Goal: Information Seeking & Learning: Learn about a topic

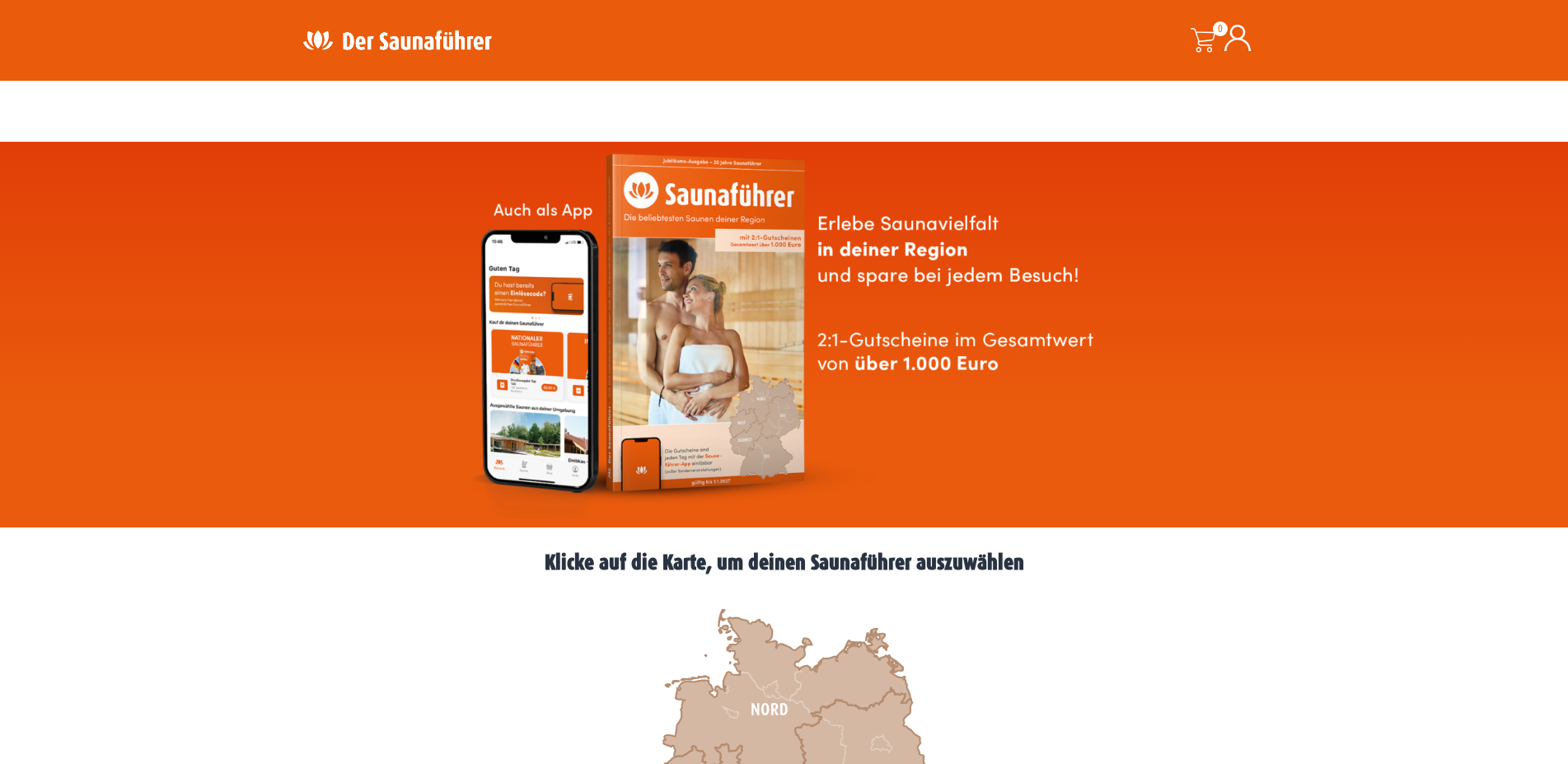
scroll to position [420, 0]
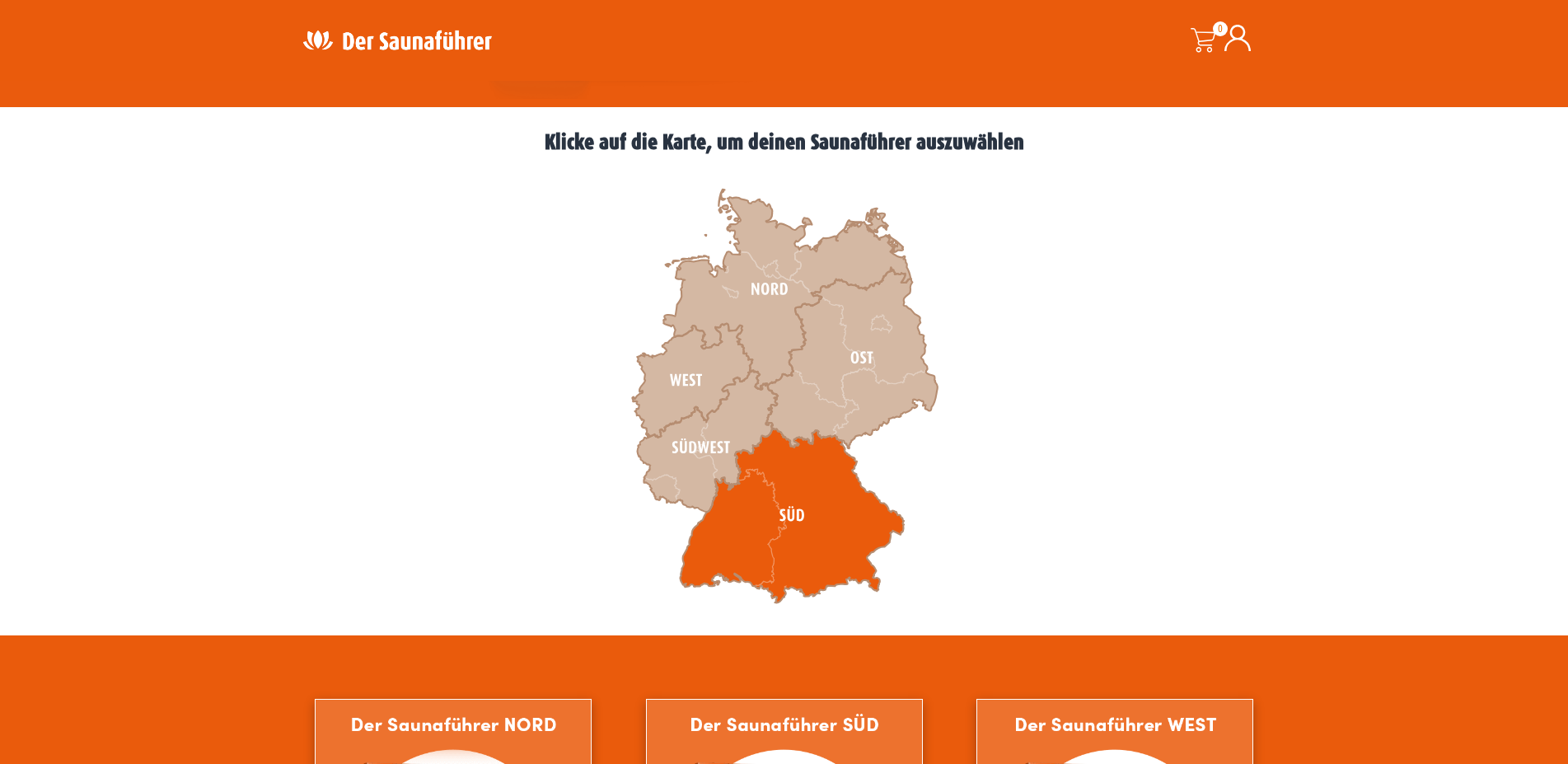
click at [757, 503] on icon at bounding box center [792, 516] width 224 height 175
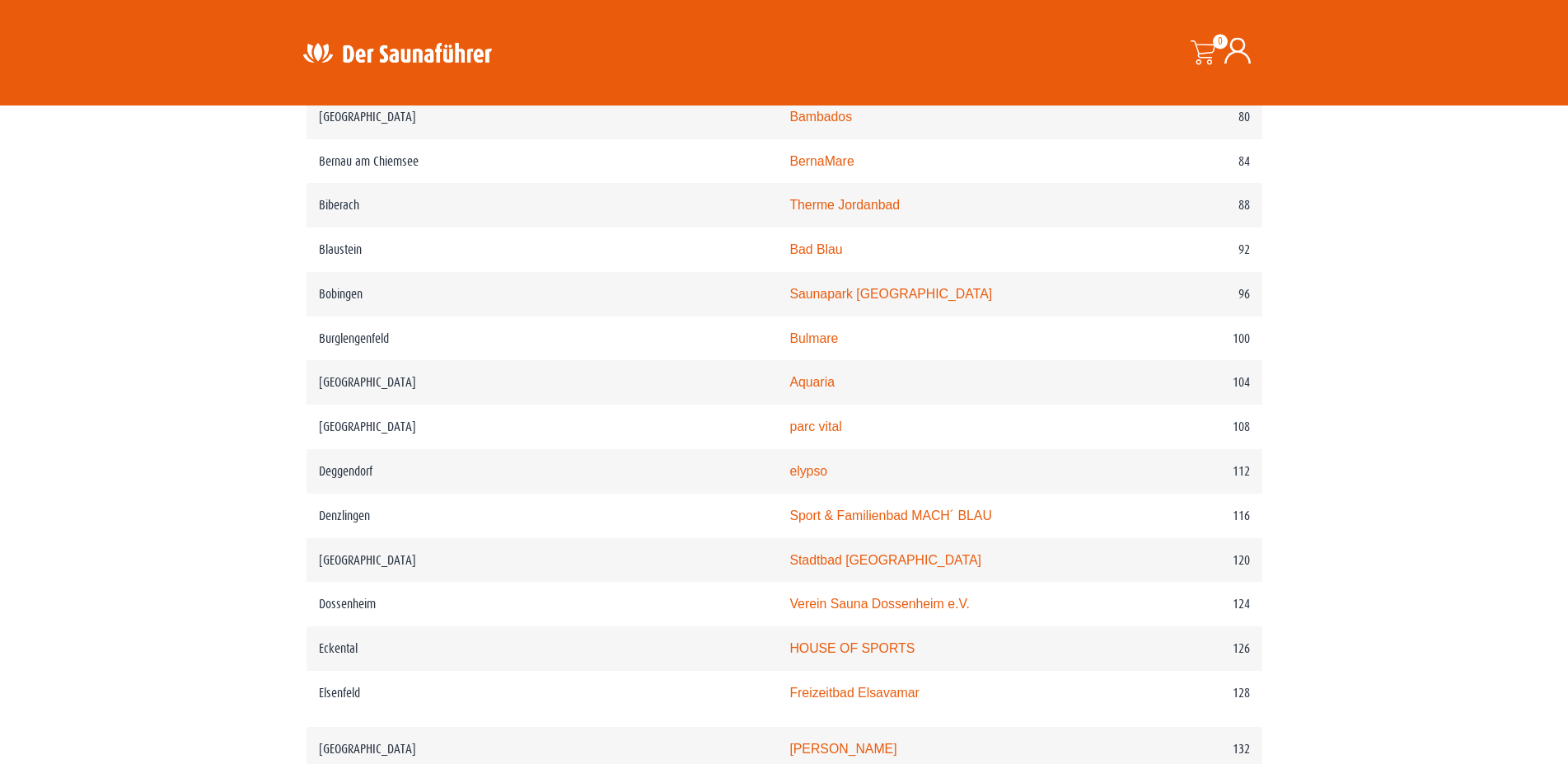
scroll to position [1513, 0]
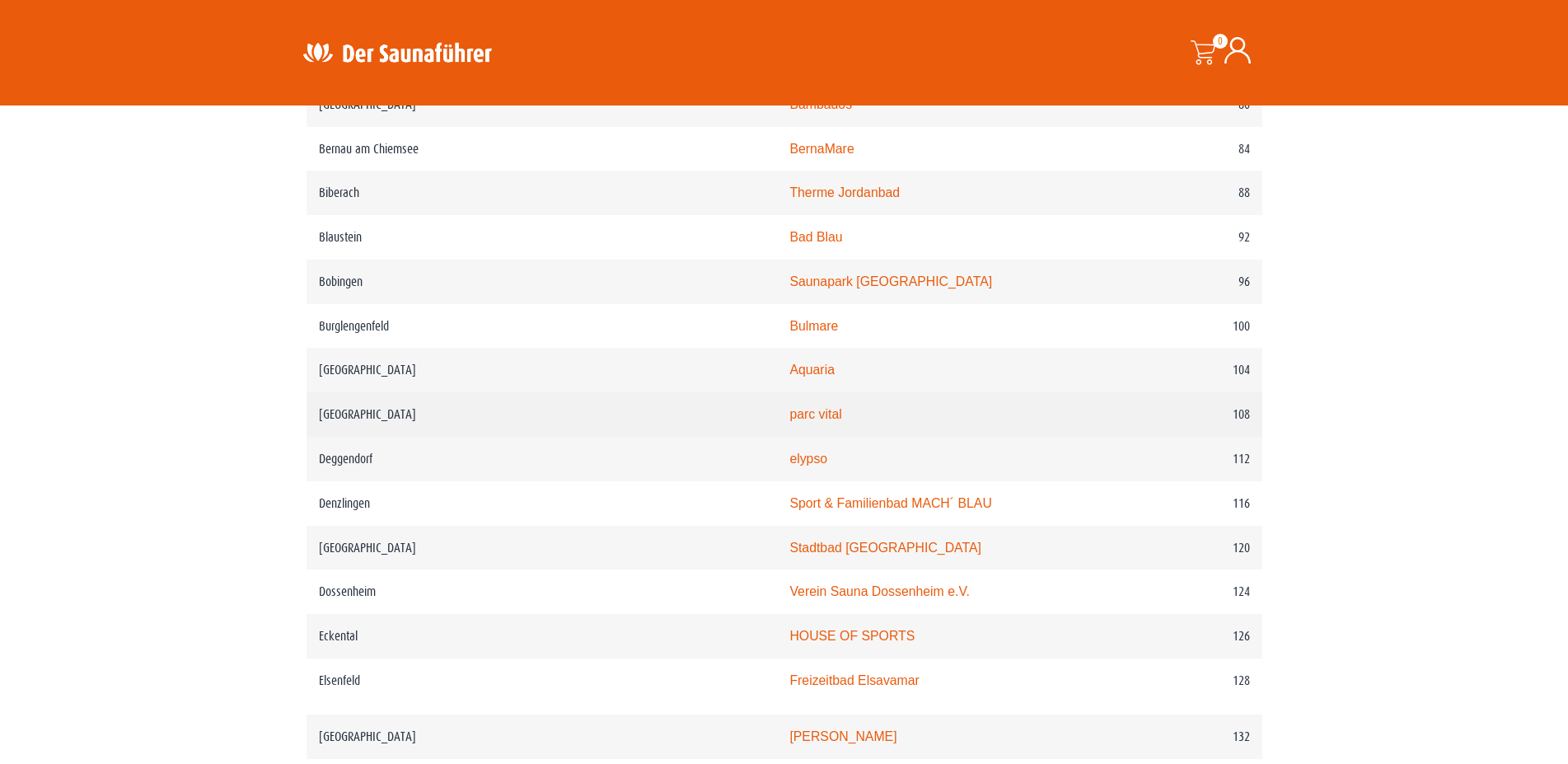
click at [790, 421] on link "parc vital" at bounding box center [815, 414] width 52 height 14
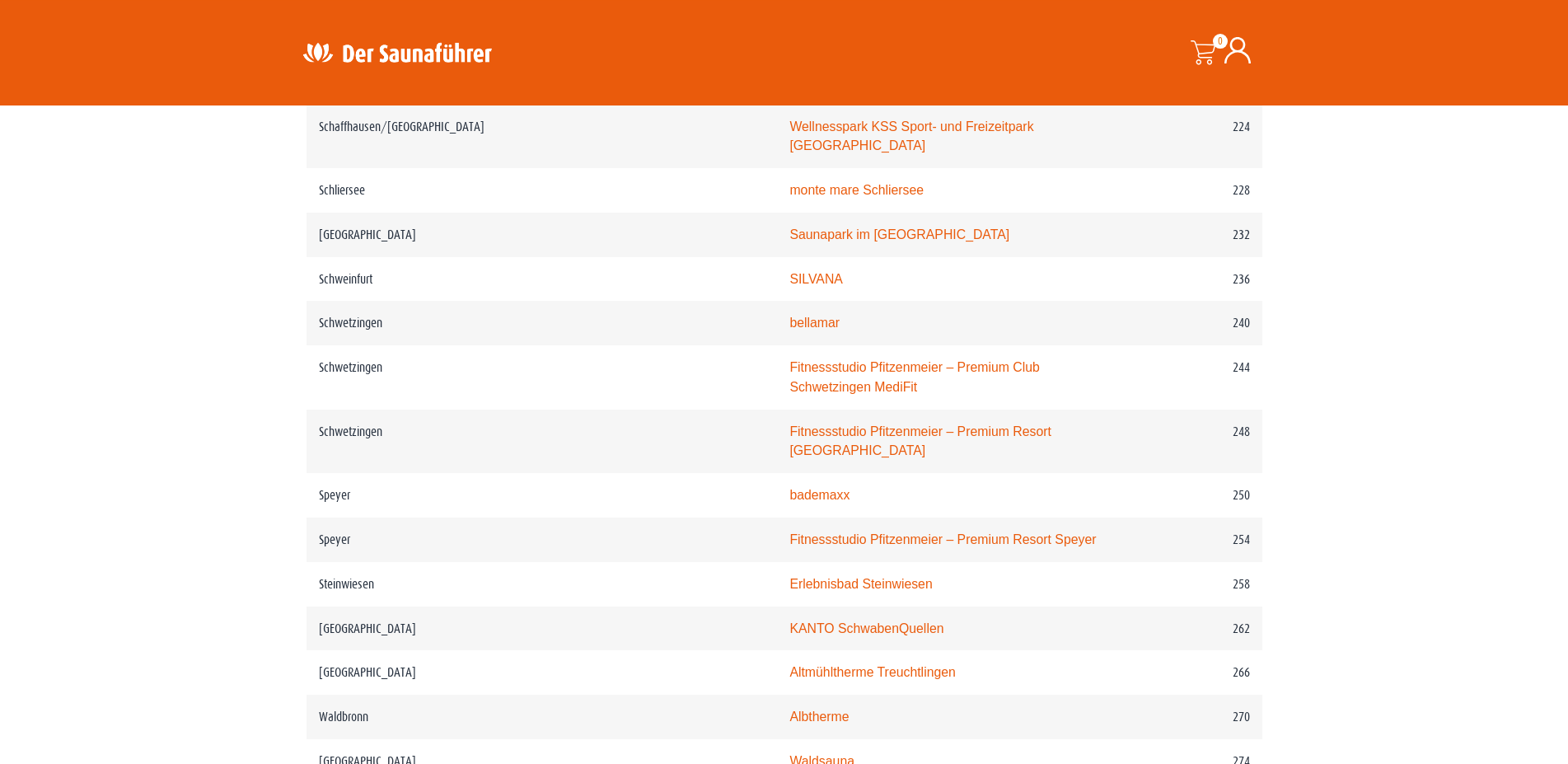
scroll to position [3361, 0]
click at [790, 239] on link "Saunapark im [GEOGRAPHIC_DATA]" at bounding box center [899, 232] width 220 height 14
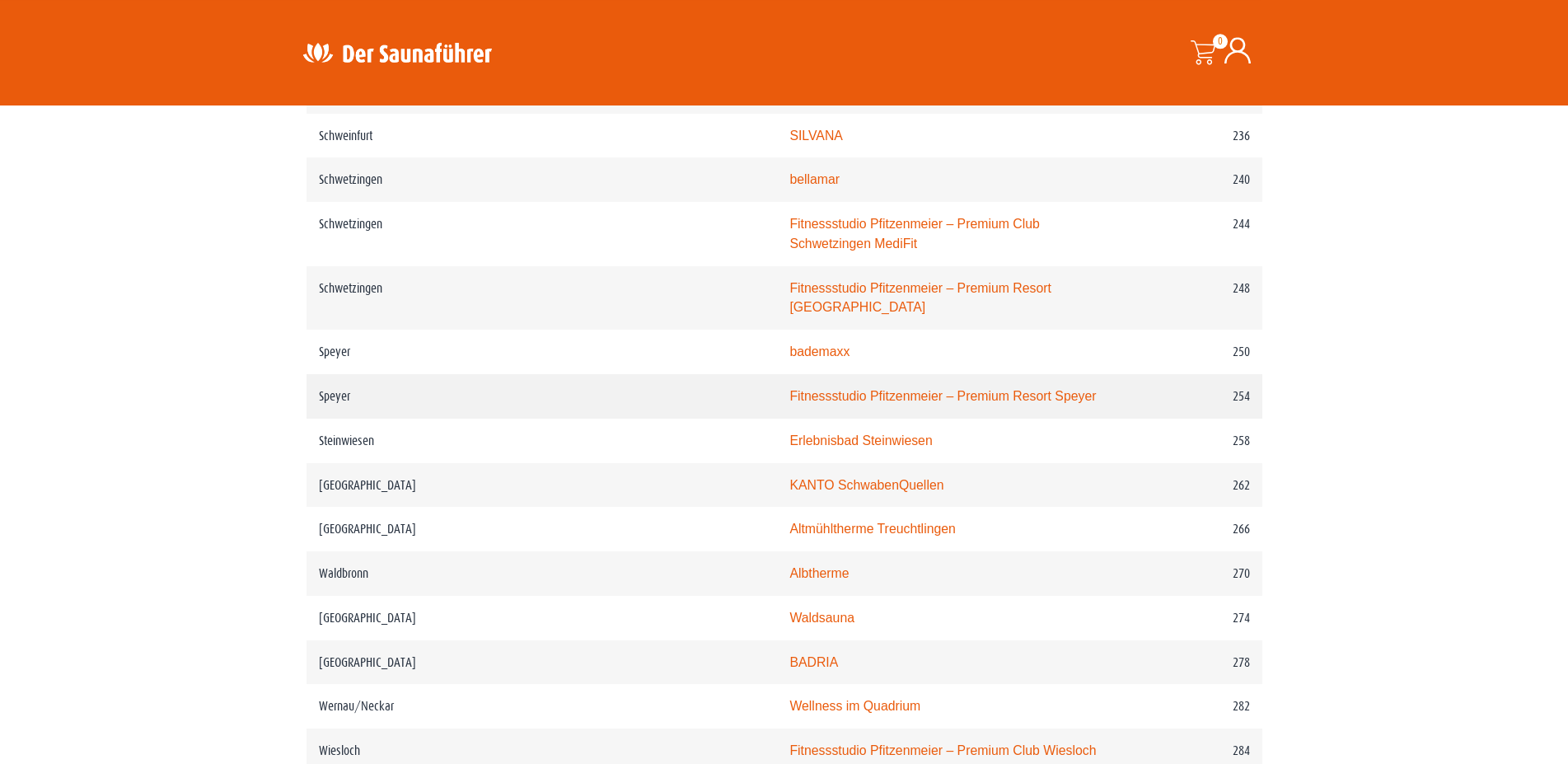
scroll to position [3529, 0]
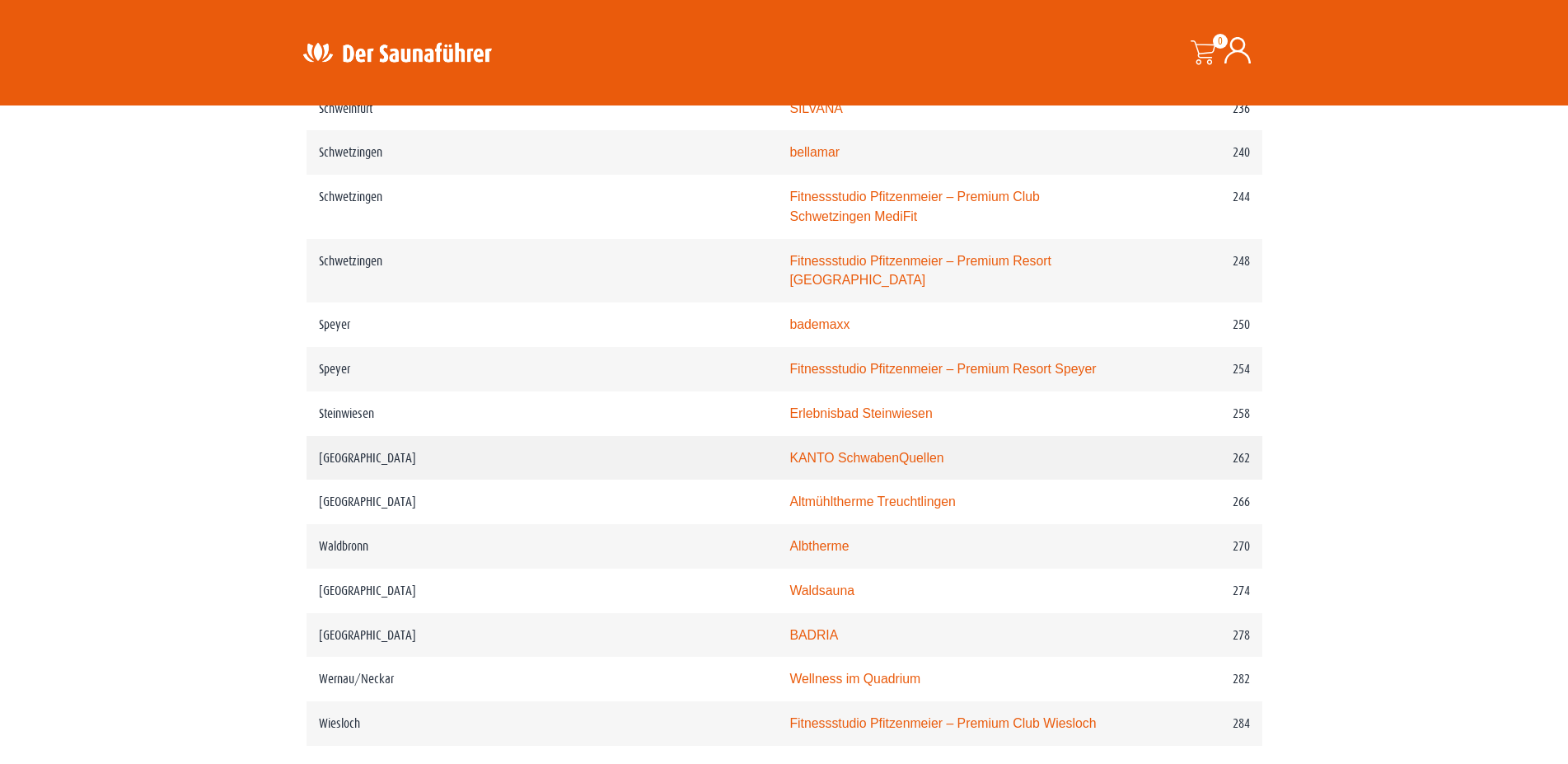
click at [790, 451] on link "KANTO SchwabenQuellen" at bounding box center [866, 457] width 154 height 14
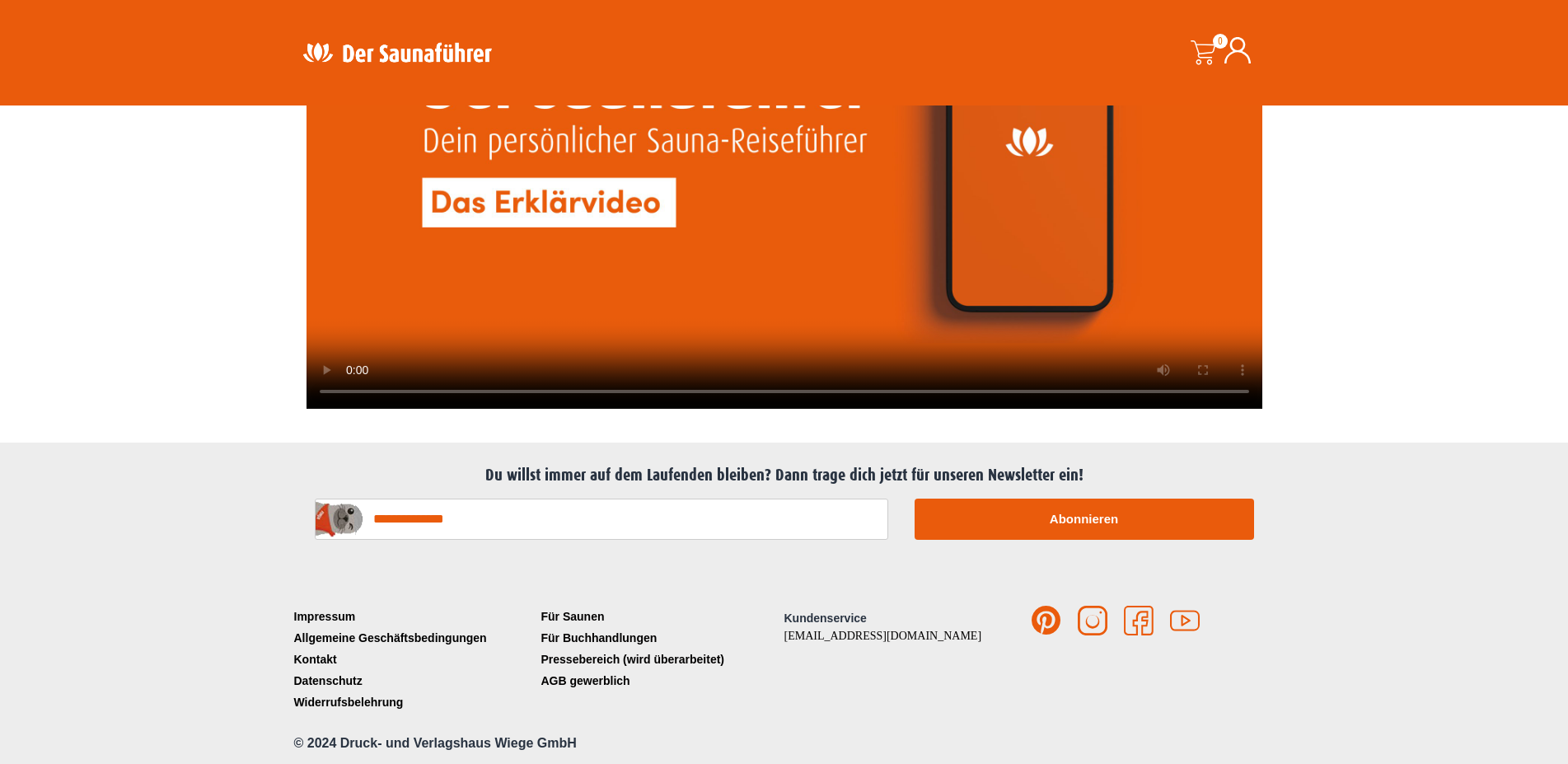
scroll to position [4180, 0]
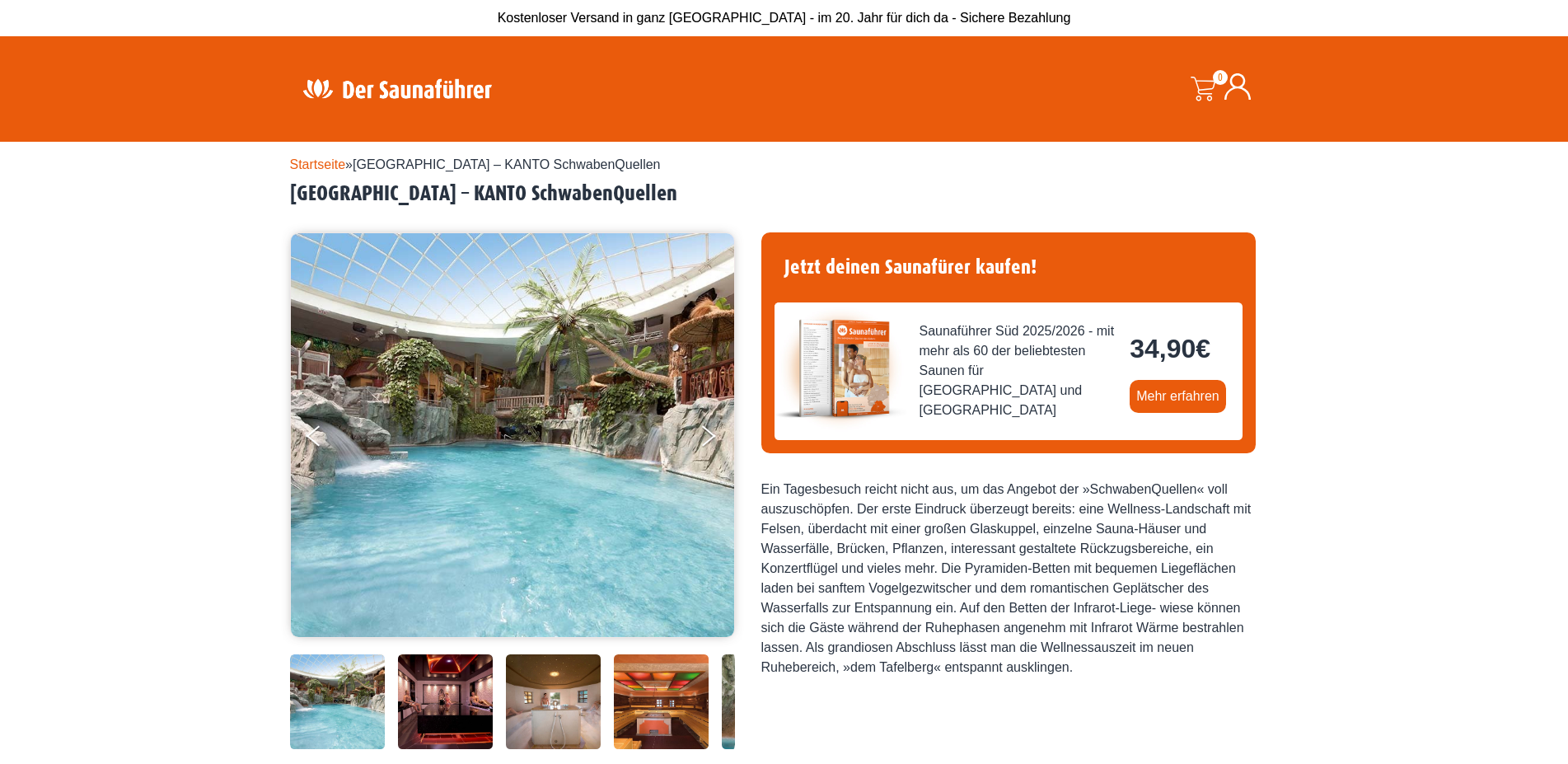
scroll to position [168, 0]
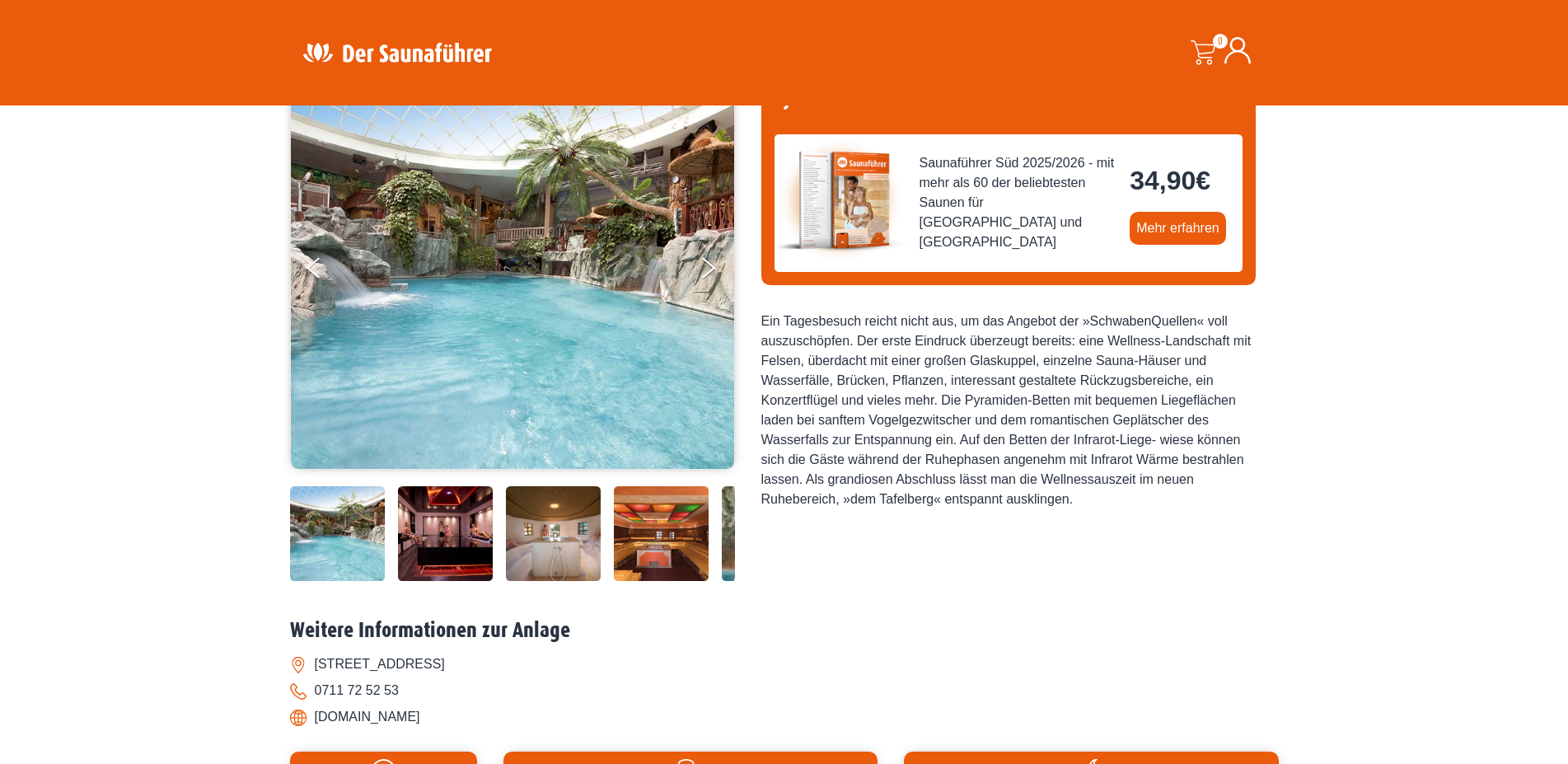
click at [471, 548] on img at bounding box center [444, 533] width 94 height 94
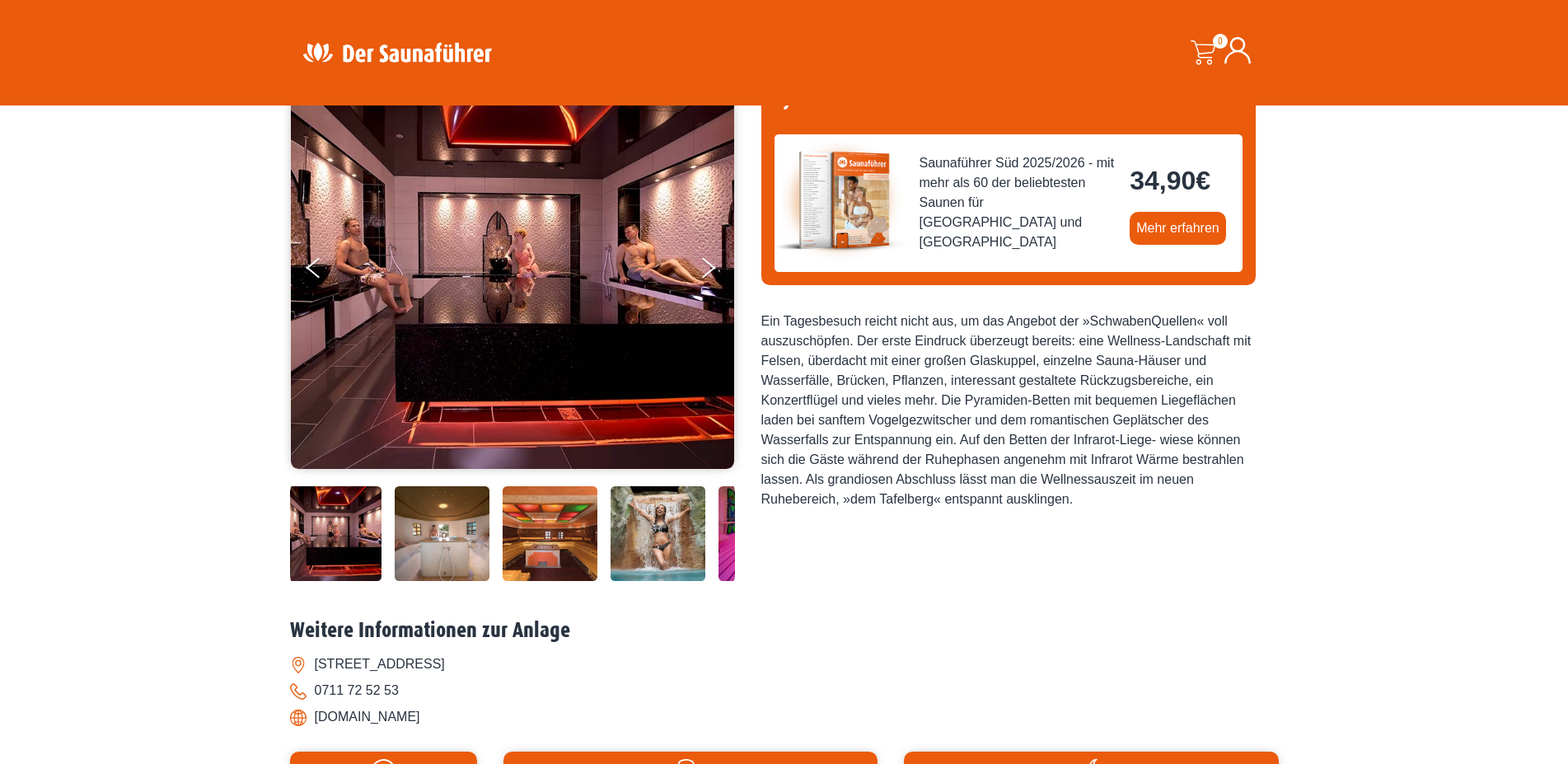
click at [575, 520] on img at bounding box center [549, 533] width 94 height 94
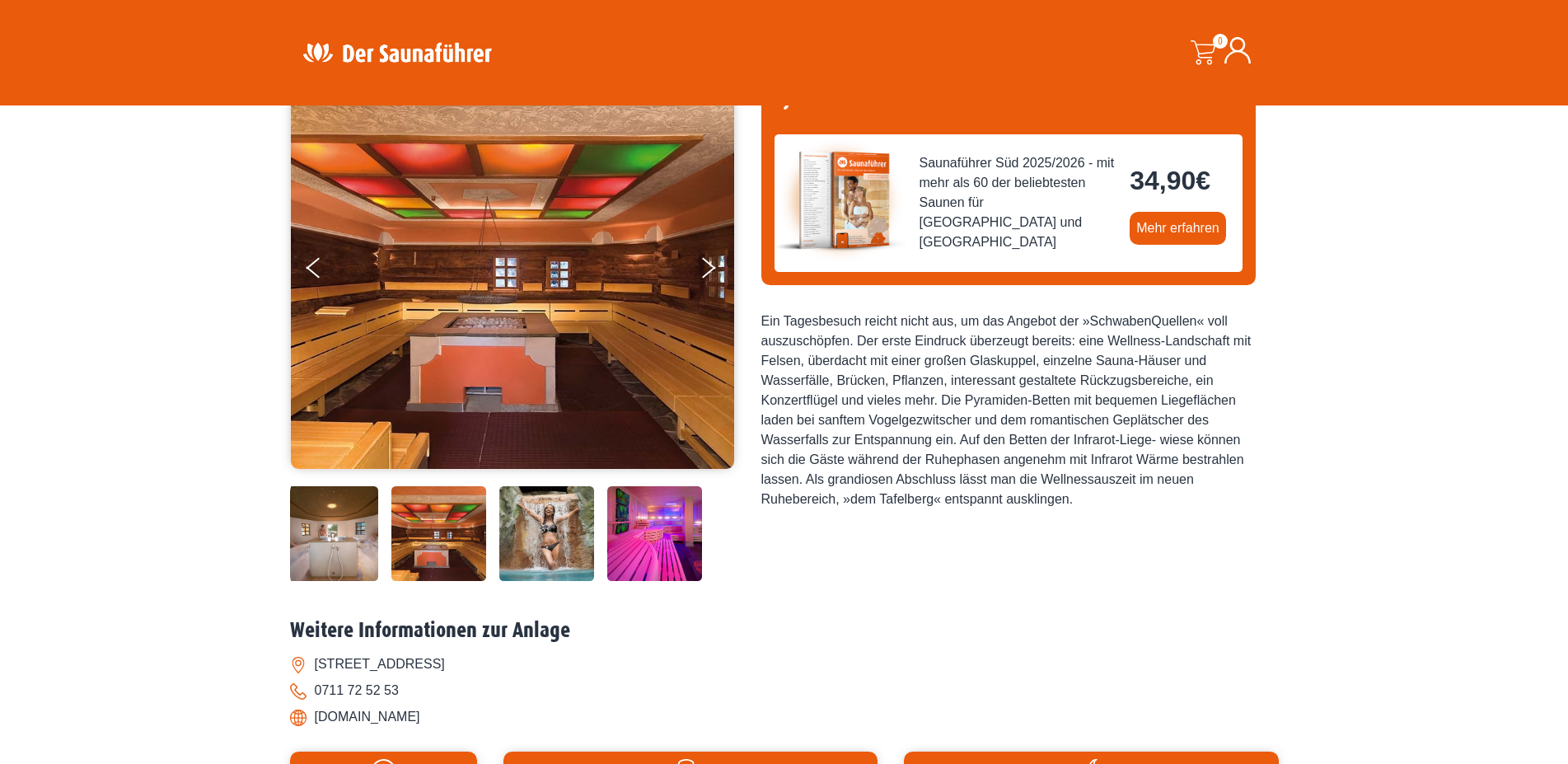
click at [648, 519] on img at bounding box center [654, 533] width 94 height 94
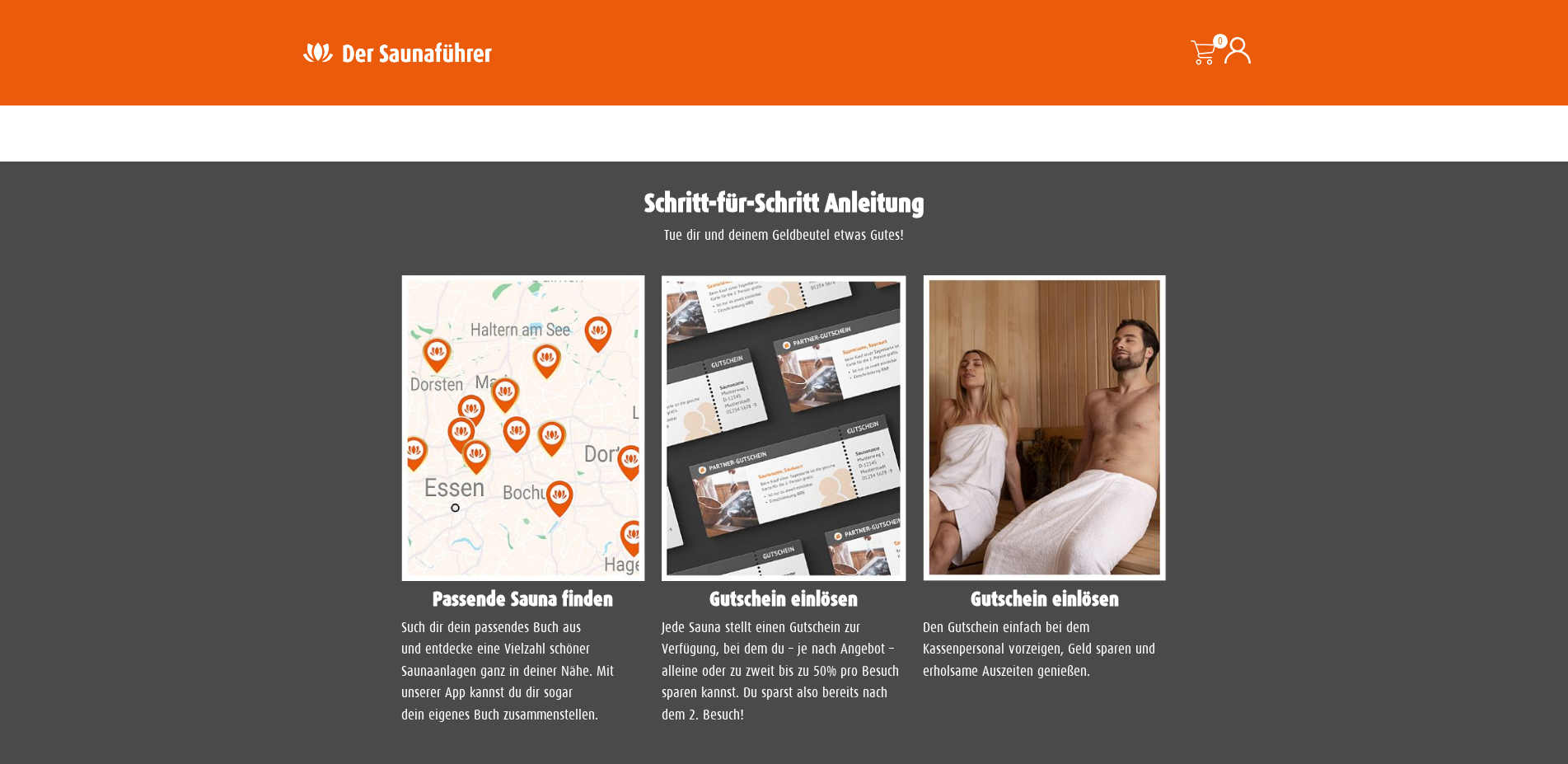
scroll to position [1344, 0]
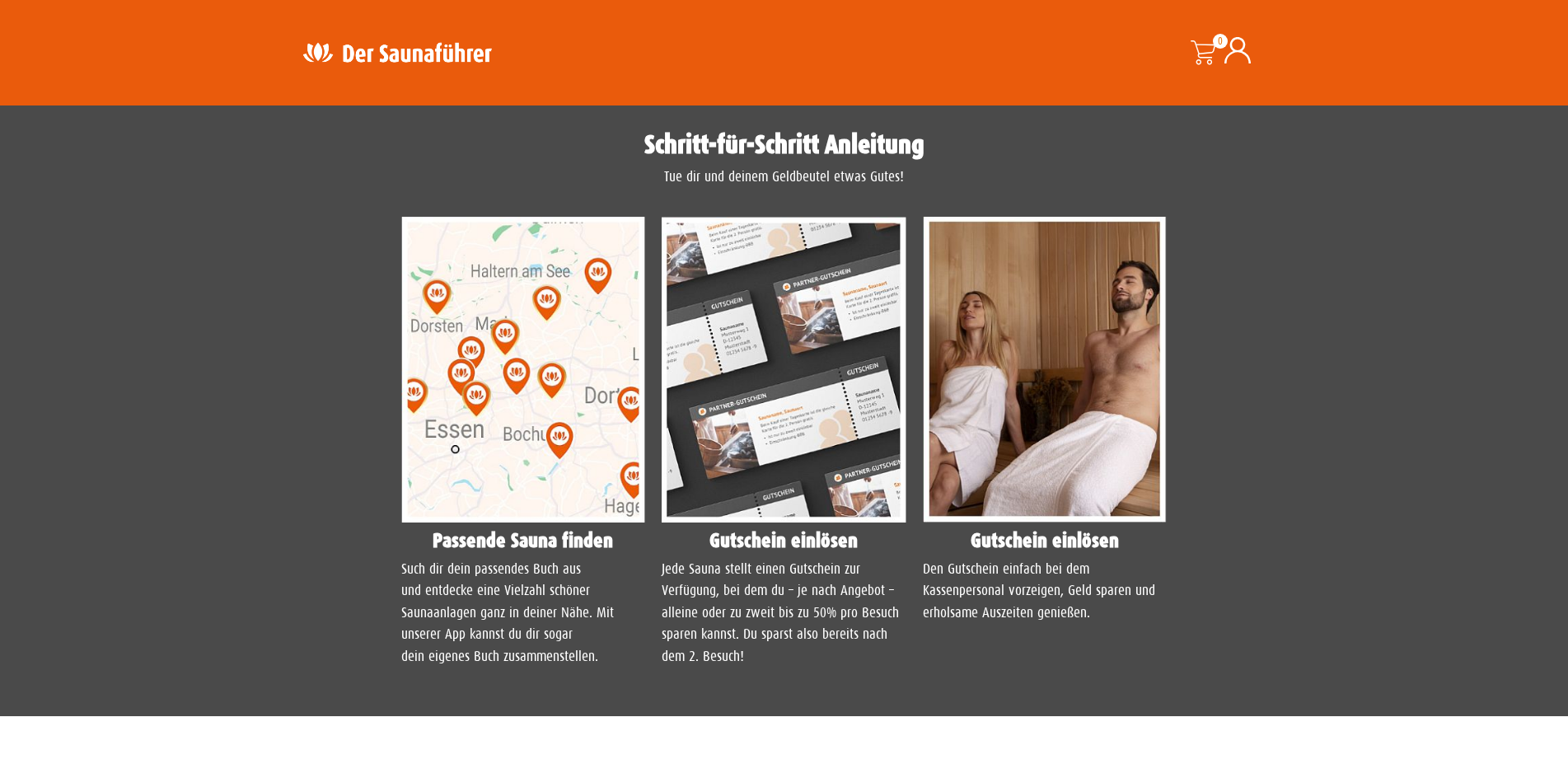
click at [529, 331] on img at bounding box center [524, 370] width 245 height 306
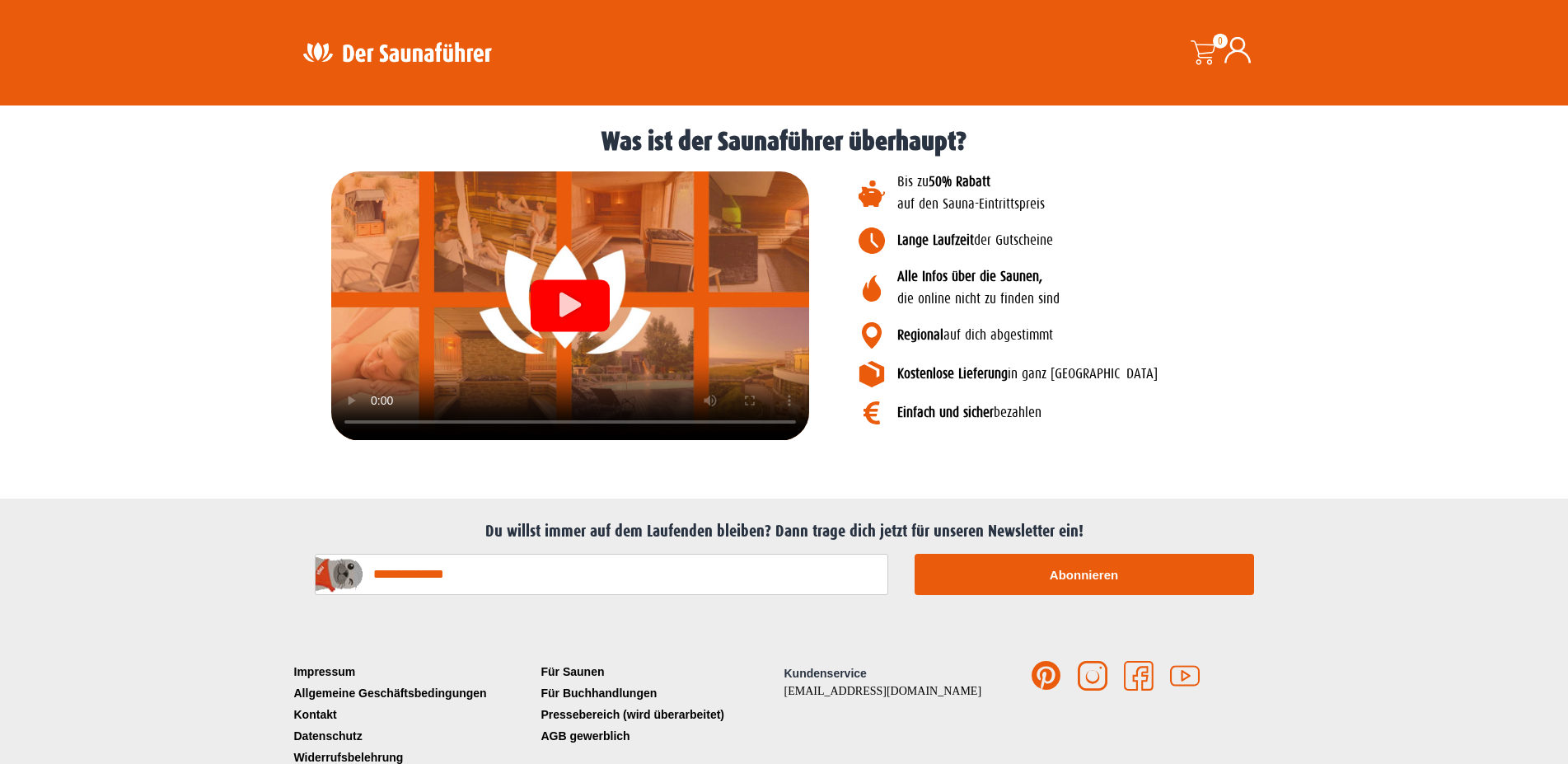
scroll to position [2038, 0]
